Goal: Find specific page/section: Find specific page/section

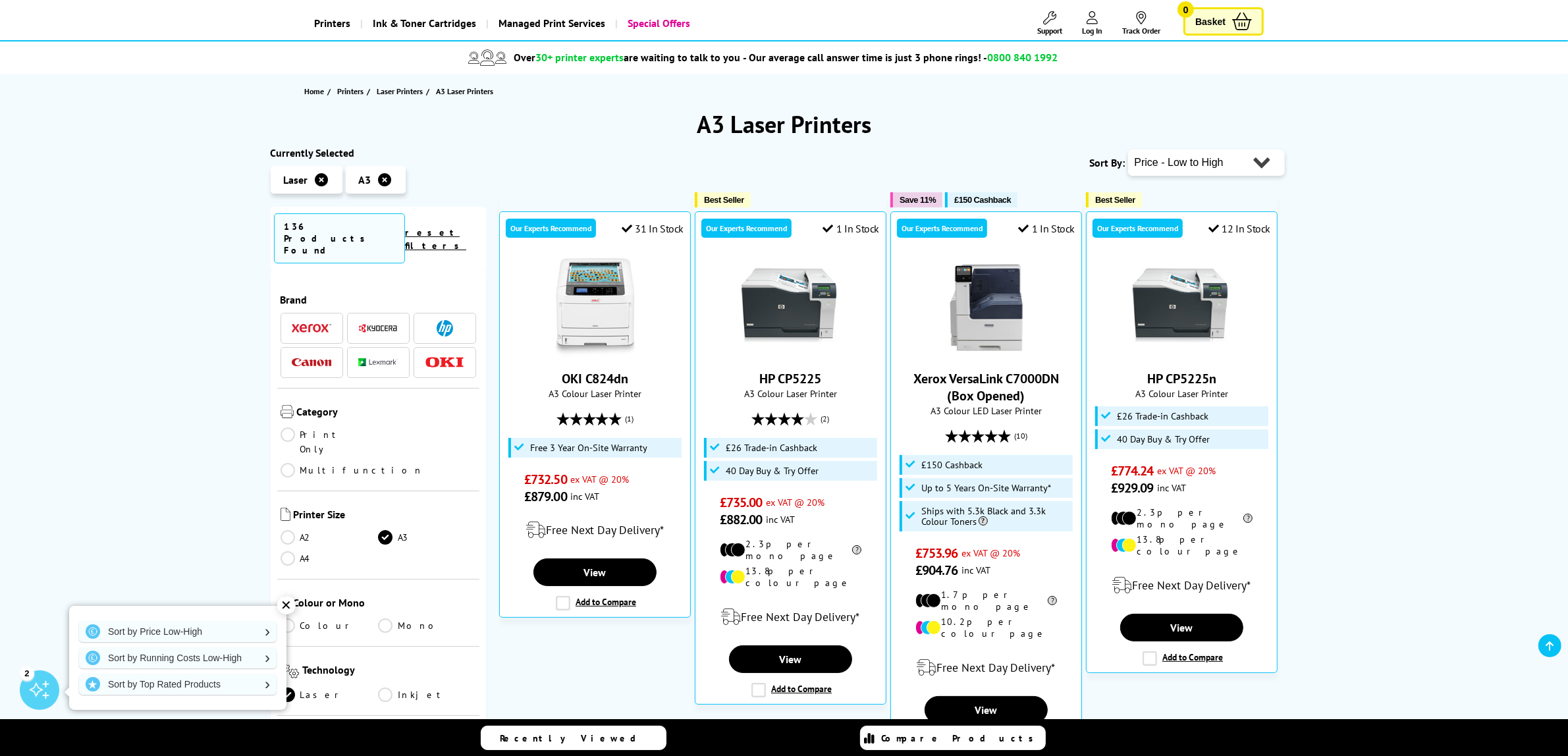
scroll to position [82, 0]
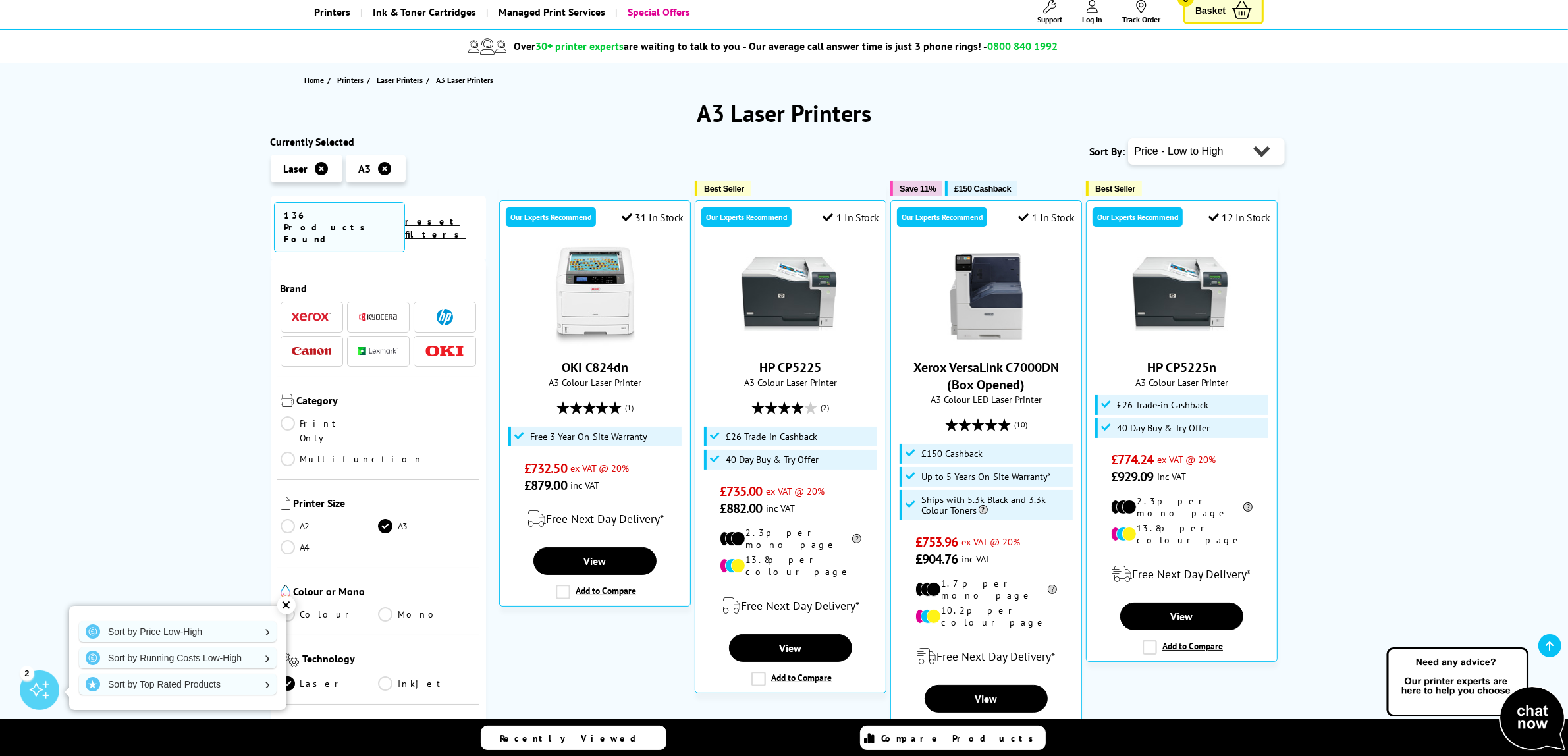
click at [277, 603] on div "✕" at bounding box center [286, 605] width 18 height 18
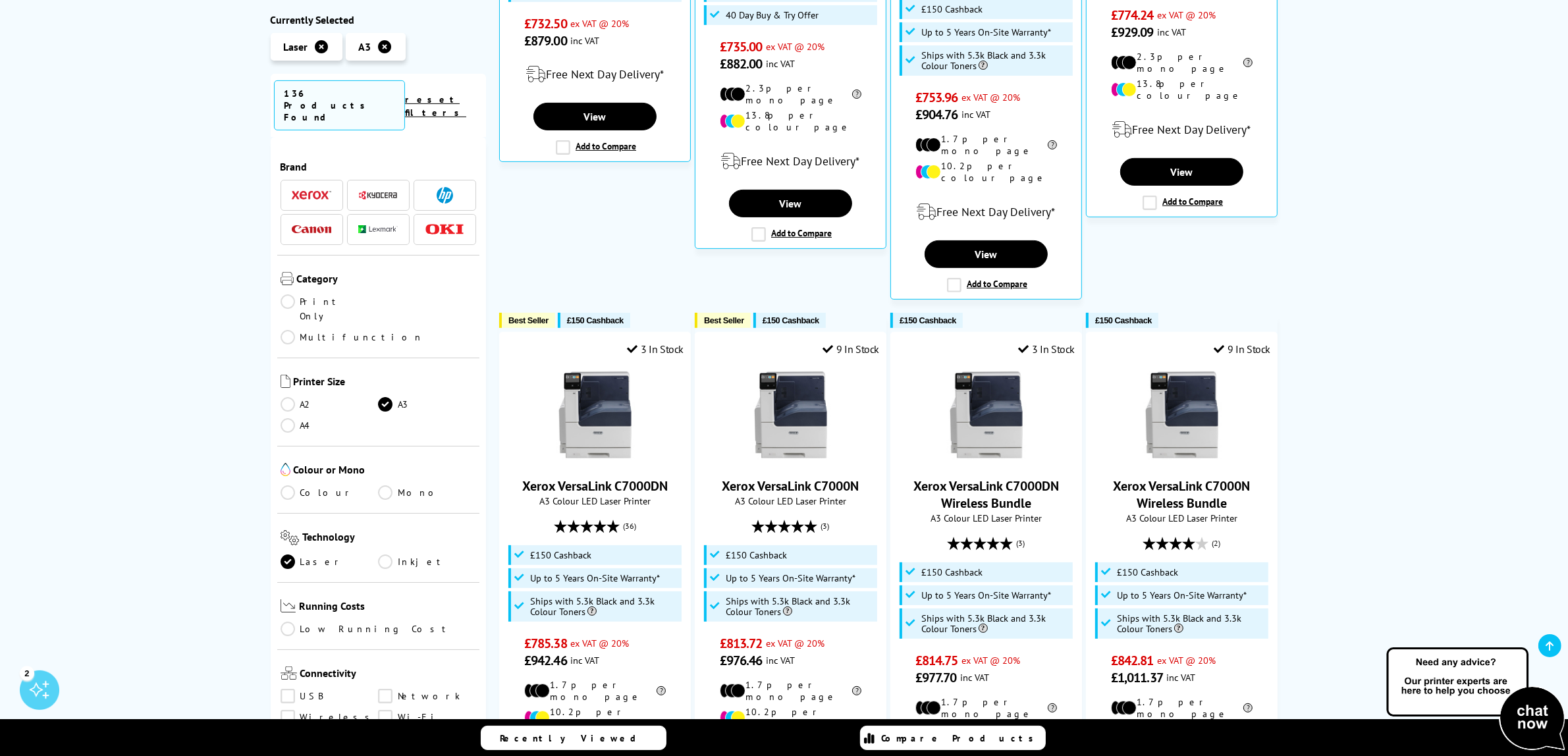
scroll to position [576, 0]
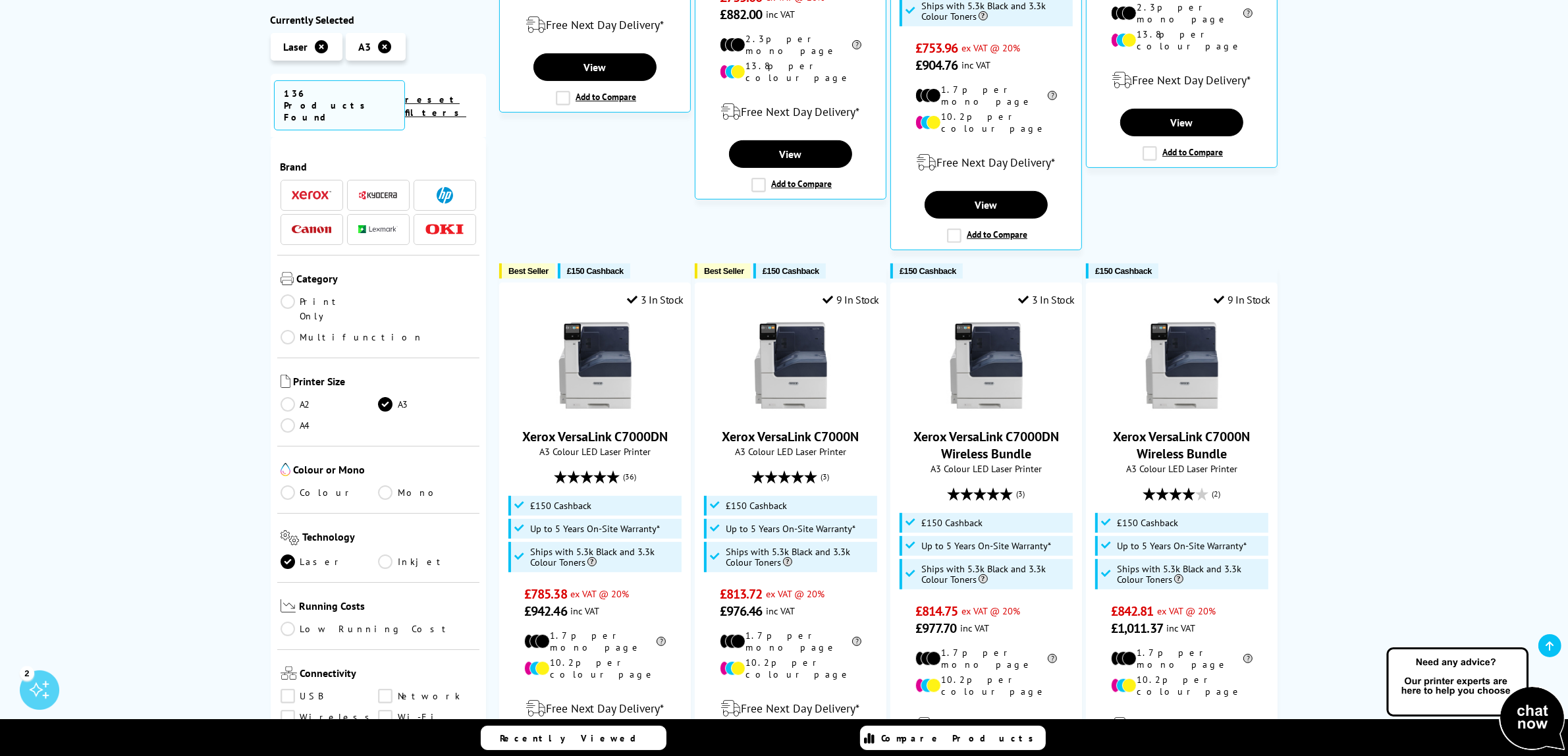
click at [285, 418] on link "A4" at bounding box center [329, 425] width 98 height 14
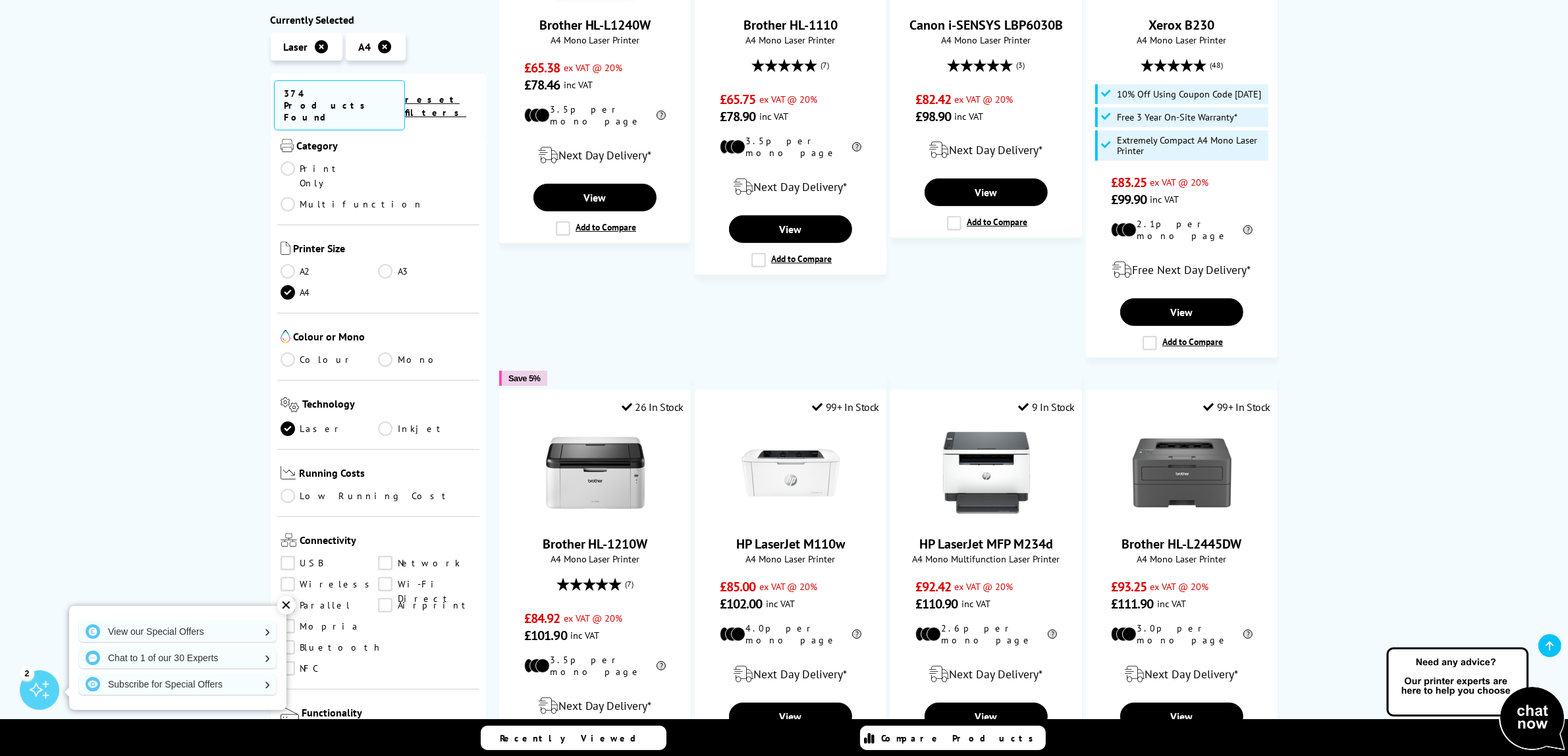
scroll to position [247, 0]
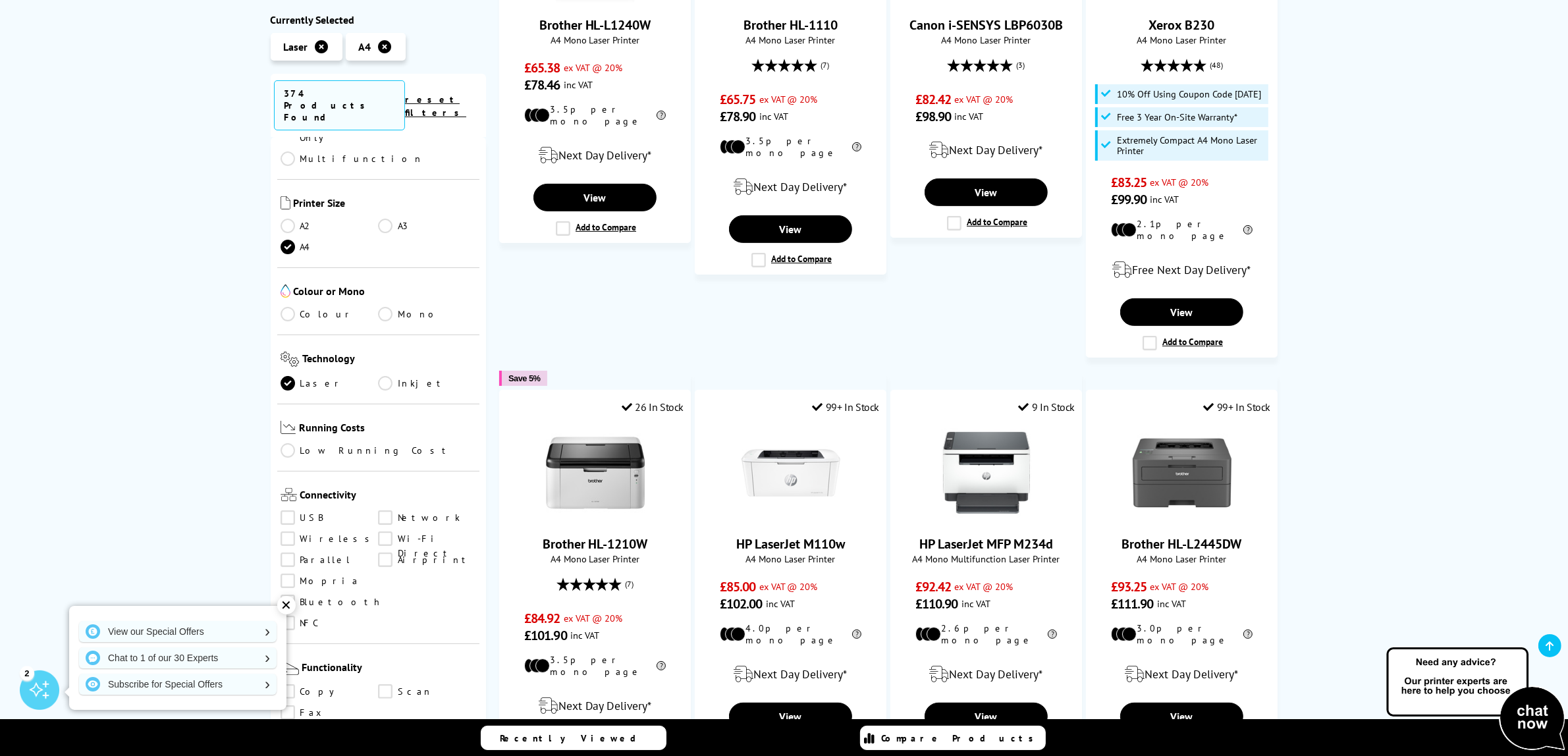
click at [283, 307] on link "Colour" at bounding box center [329, 314] width 98 height 14
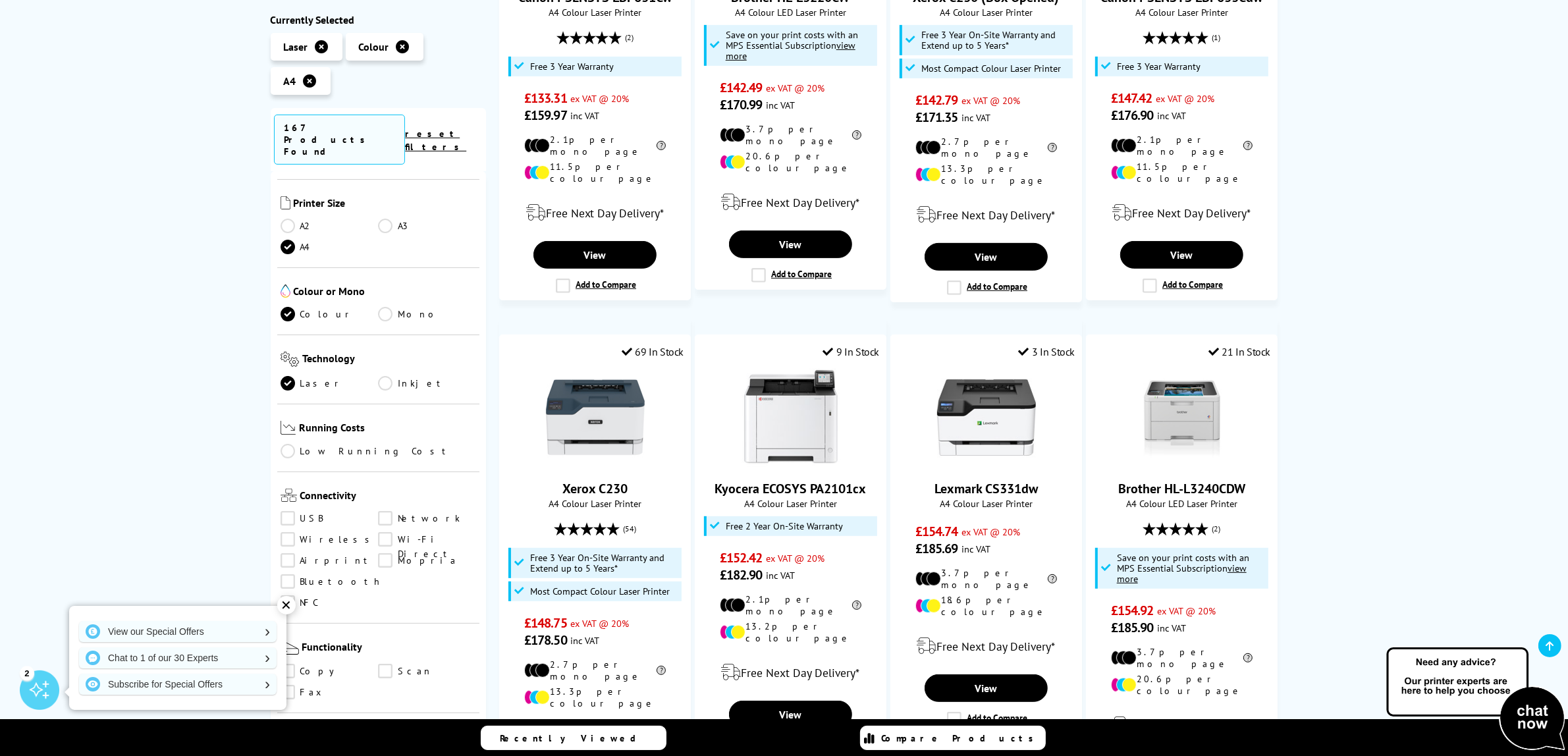
scroll to position [658, 0]
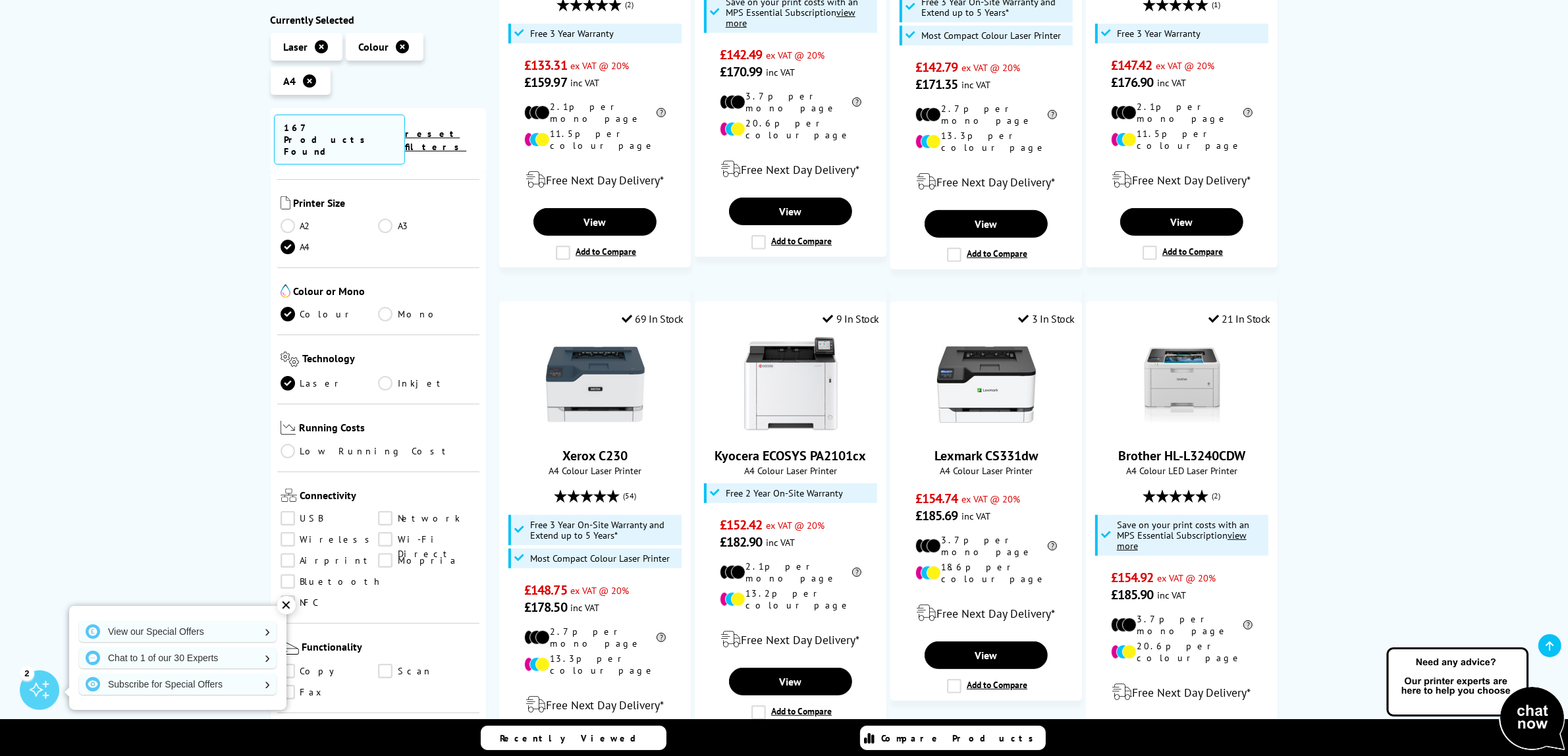
click at [281, 607] on div "✕" at bounding box center [286, 605] width 18 height 18
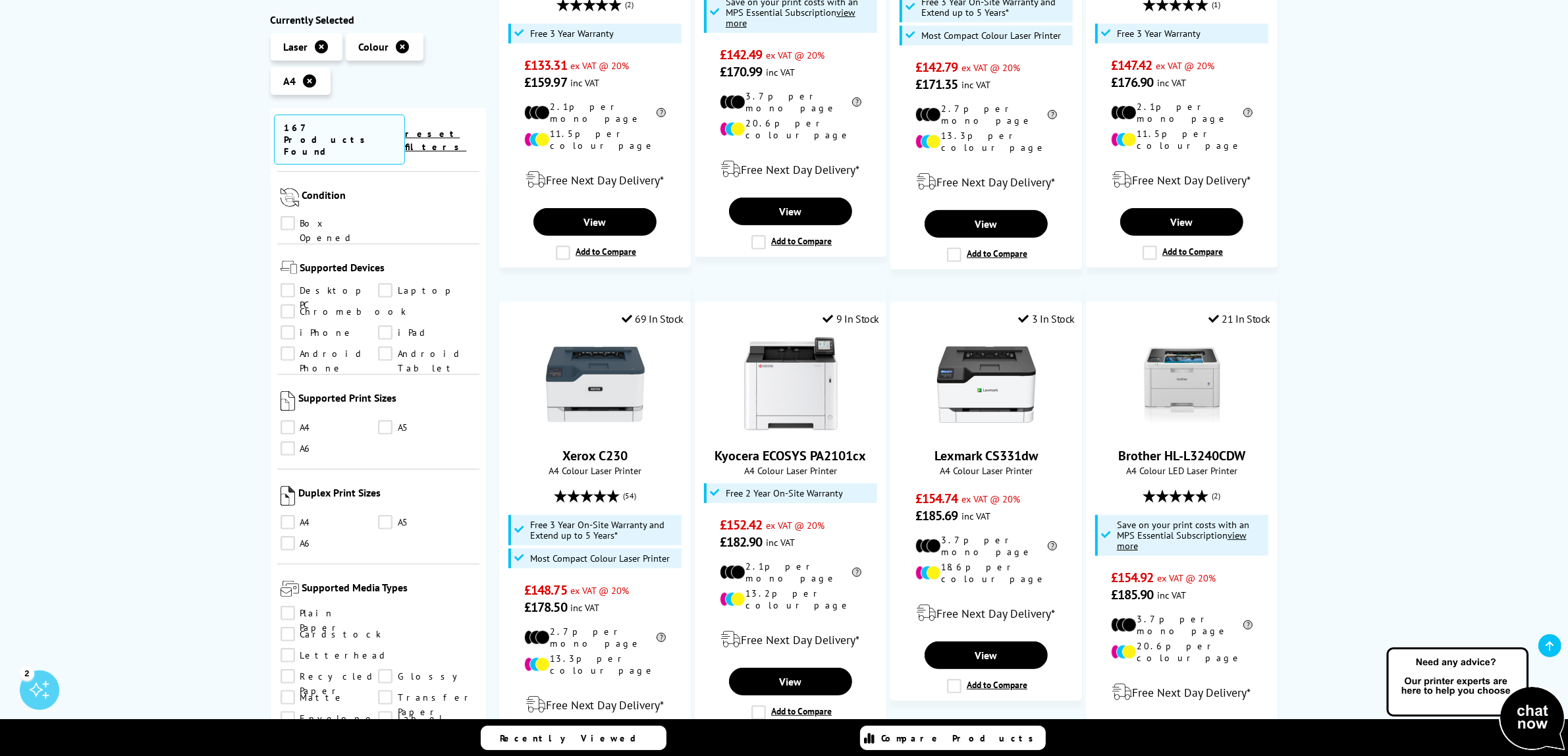
scroll to position [987, 0]
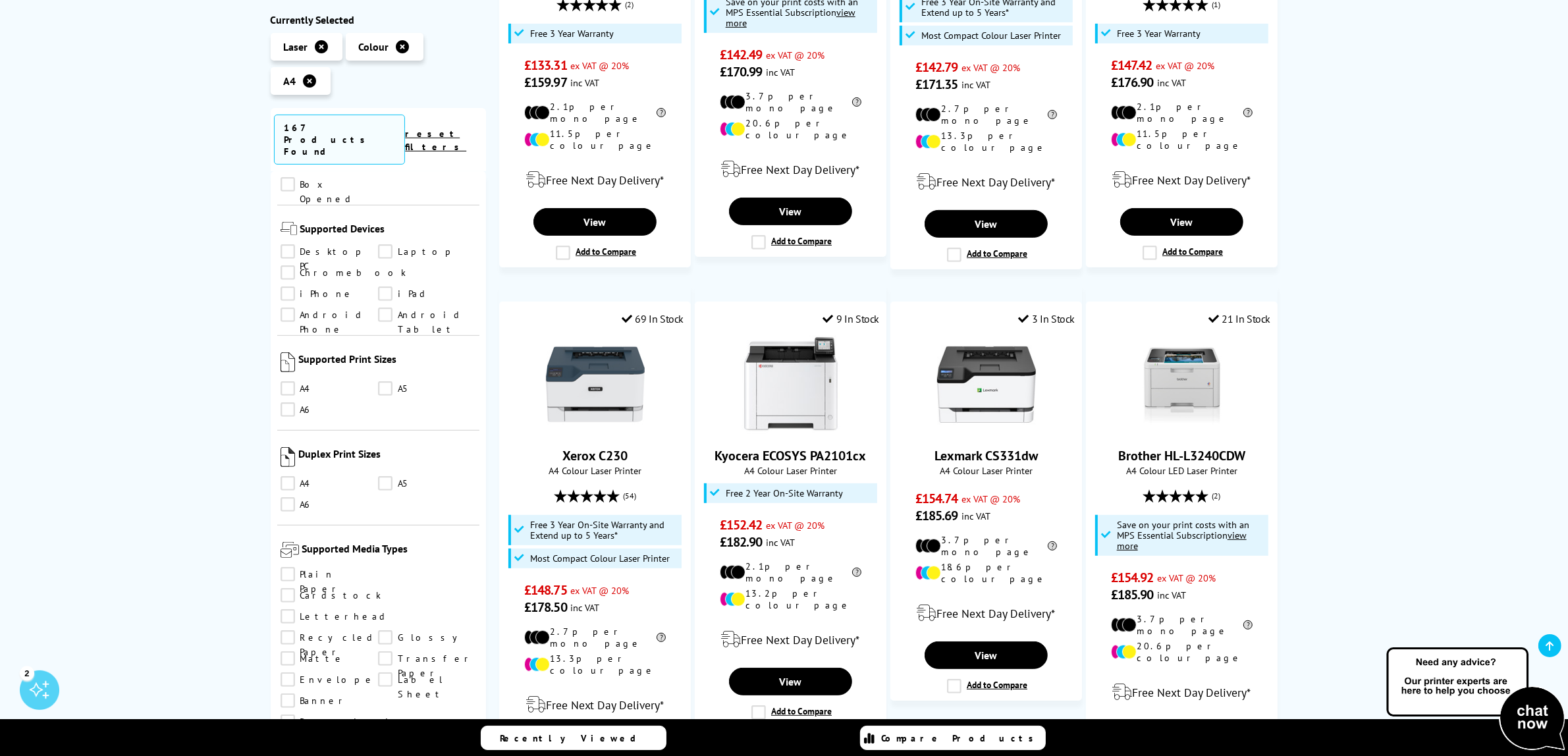
click at [284, 476] on link "A4" at bounding box center [329, 483] width 98 height 14
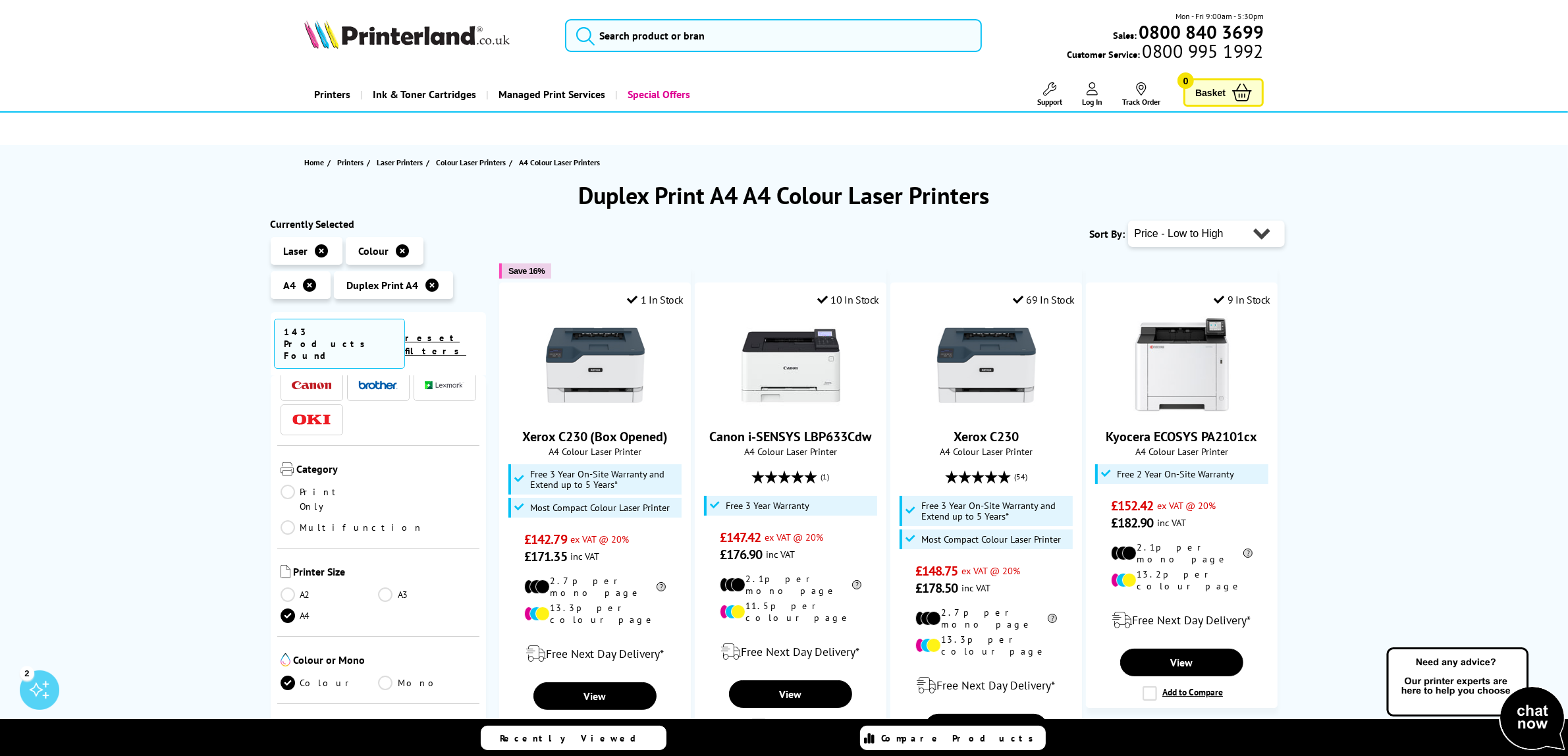
scroll to position [82, 0]
